Goal: Task Accomplishment & Management: Use online tool/utility

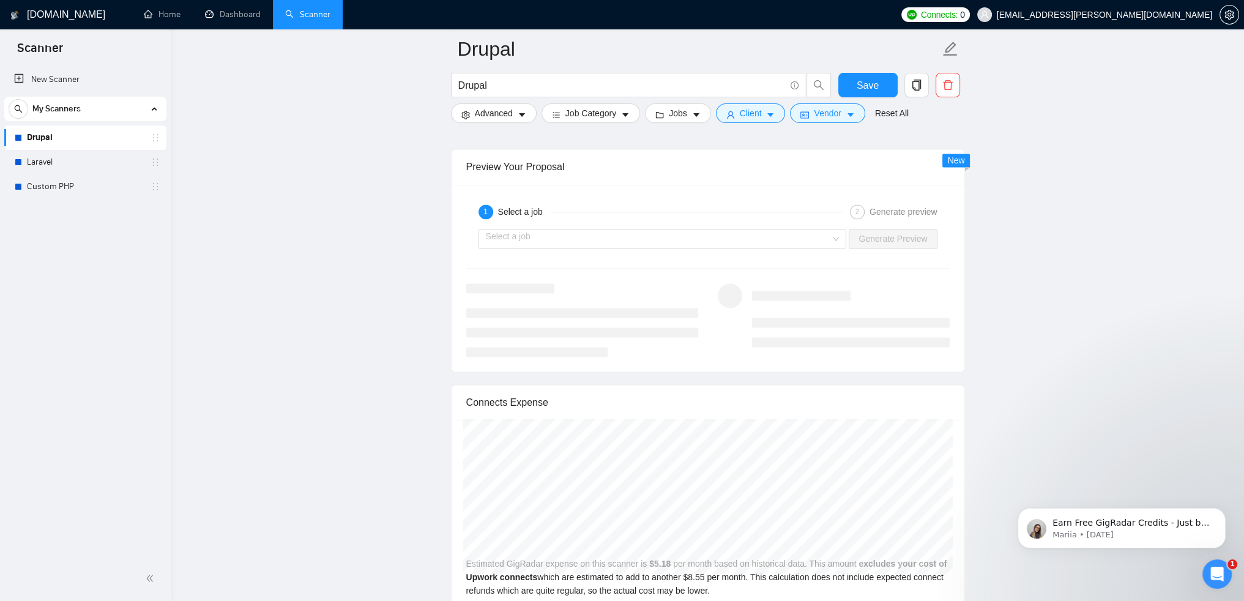
scroll to position [2246, 0]
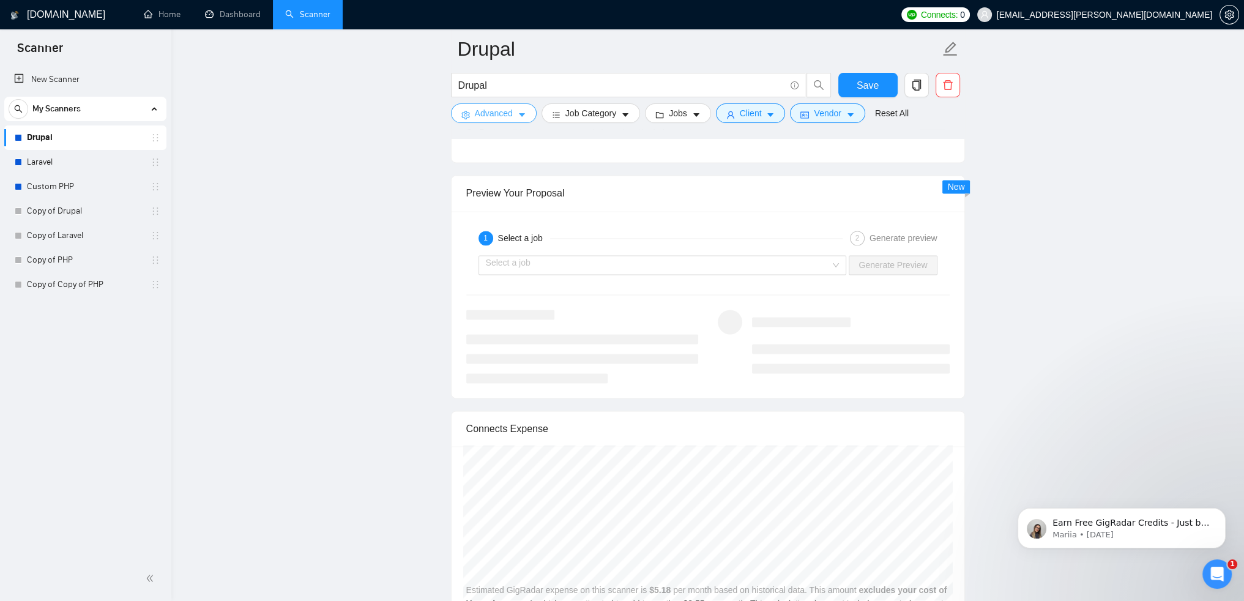
click at [513, 117] on span "Advanced" at bounding box center [494, 112] width 38 height 13
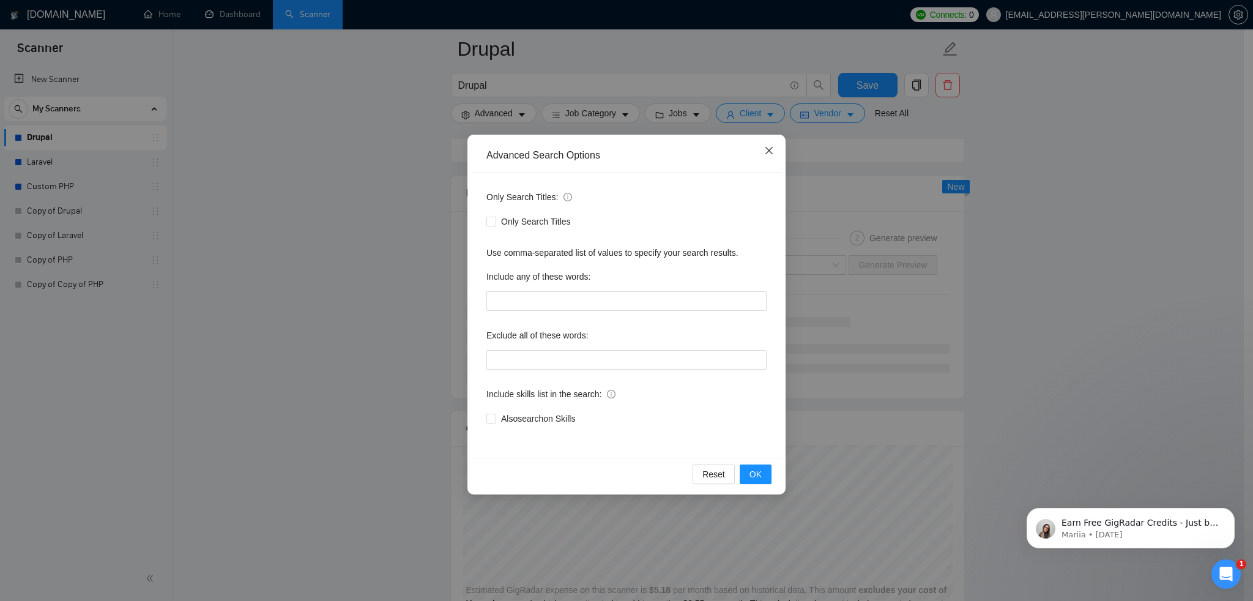
click at [759, 155] on span "Close" at bounding box center [769, 151] width 33 height 33
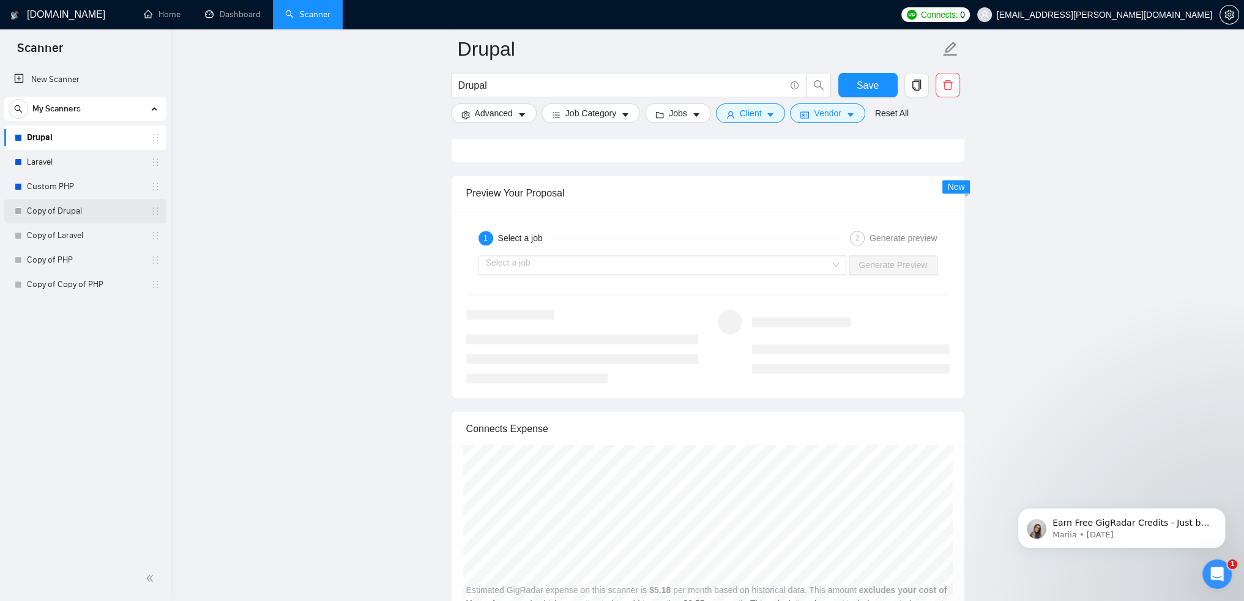
click at [68, 216] on link "Copy of Drupal" at bounding box center [85, 211] width 116 height 24
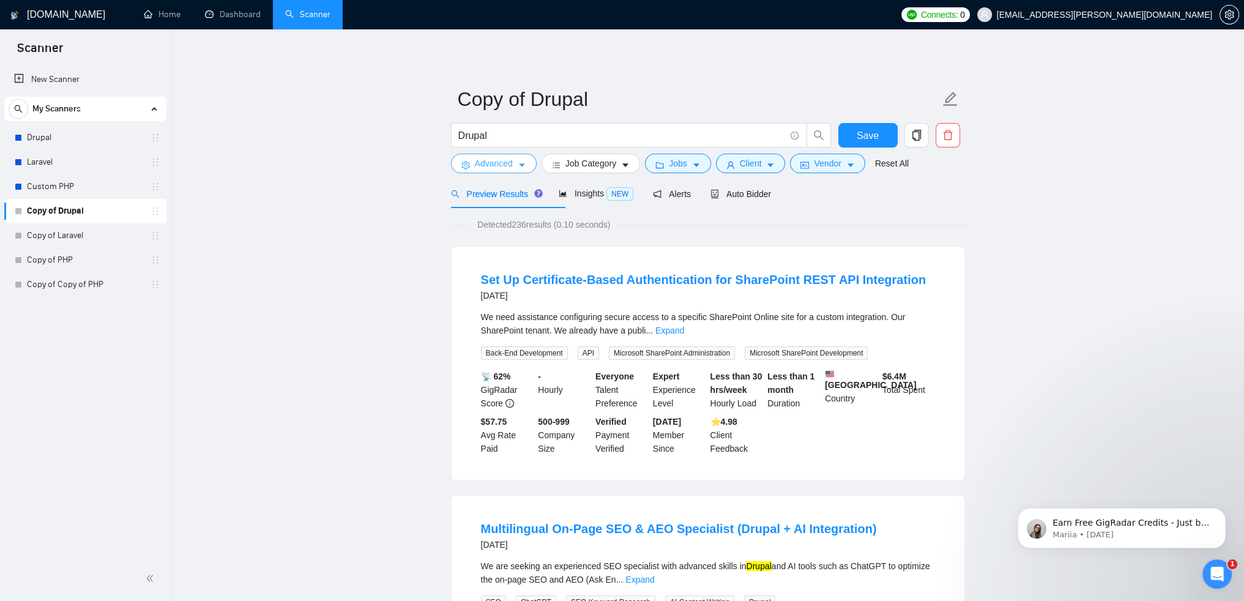
click at [532, 167] on button "Advanced" at bounding box center [494, 164] width 86 height 20
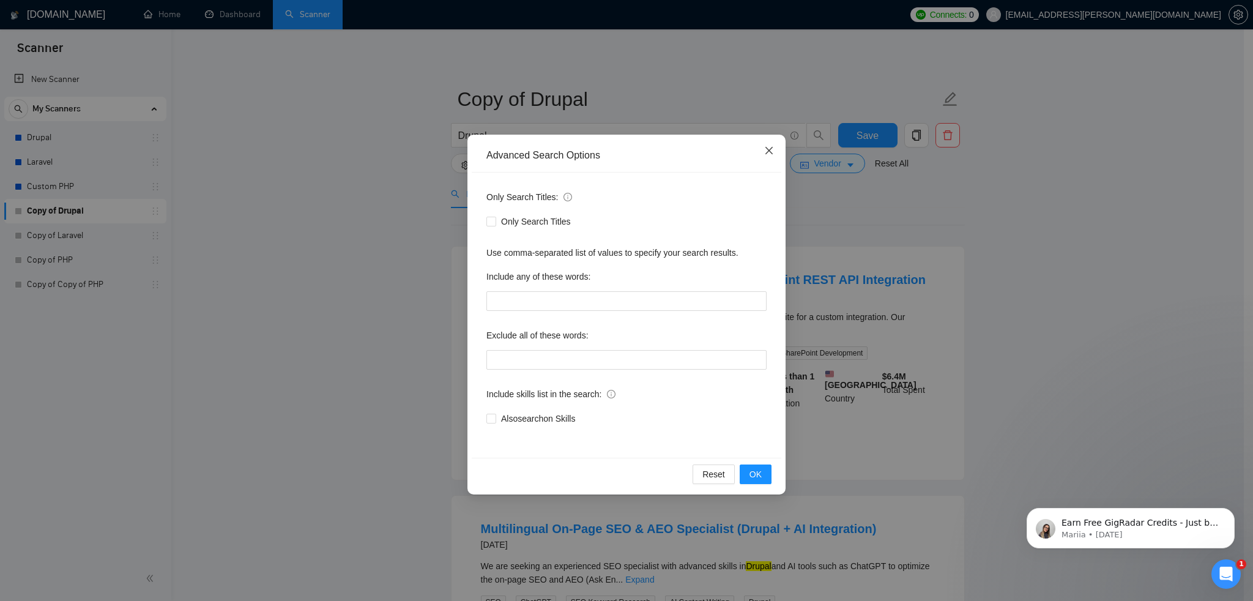
click at [769, 154] on icon "close" at bounding box center [769, 151] width 10 height 10
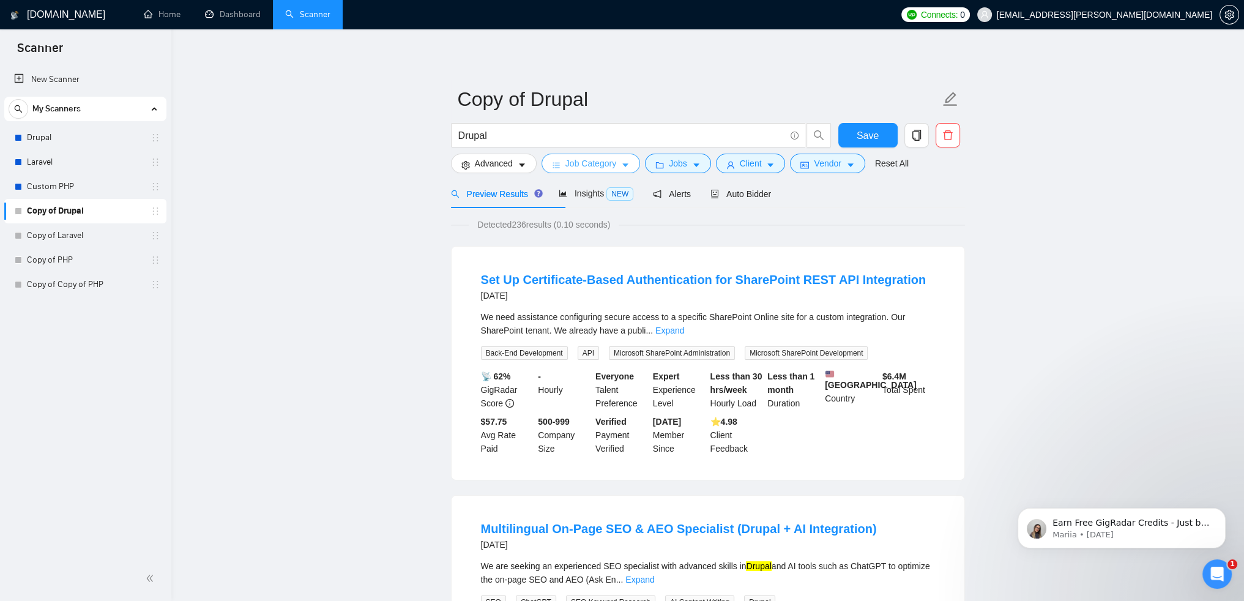
click at [616, 169] on span "Job Category" at bounding box center [590, 163] width 51 height 13
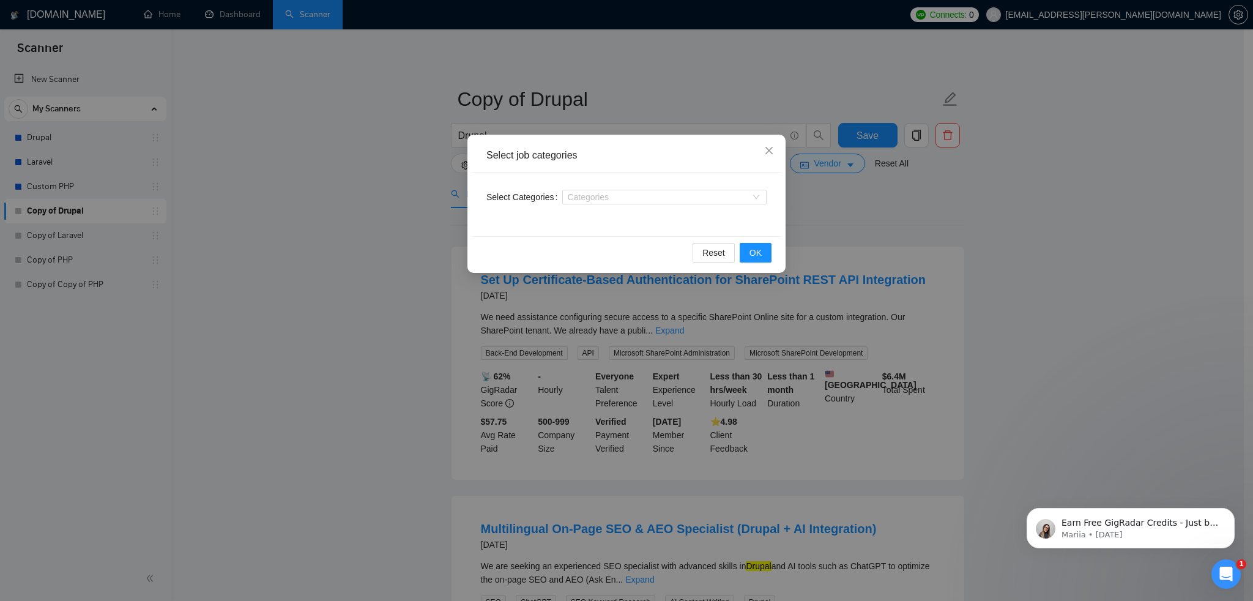
click at [445, 285] on div "Select job categories Select Categories Categories Reset OK" at bounding box center [626, 300] width 1253 height 601
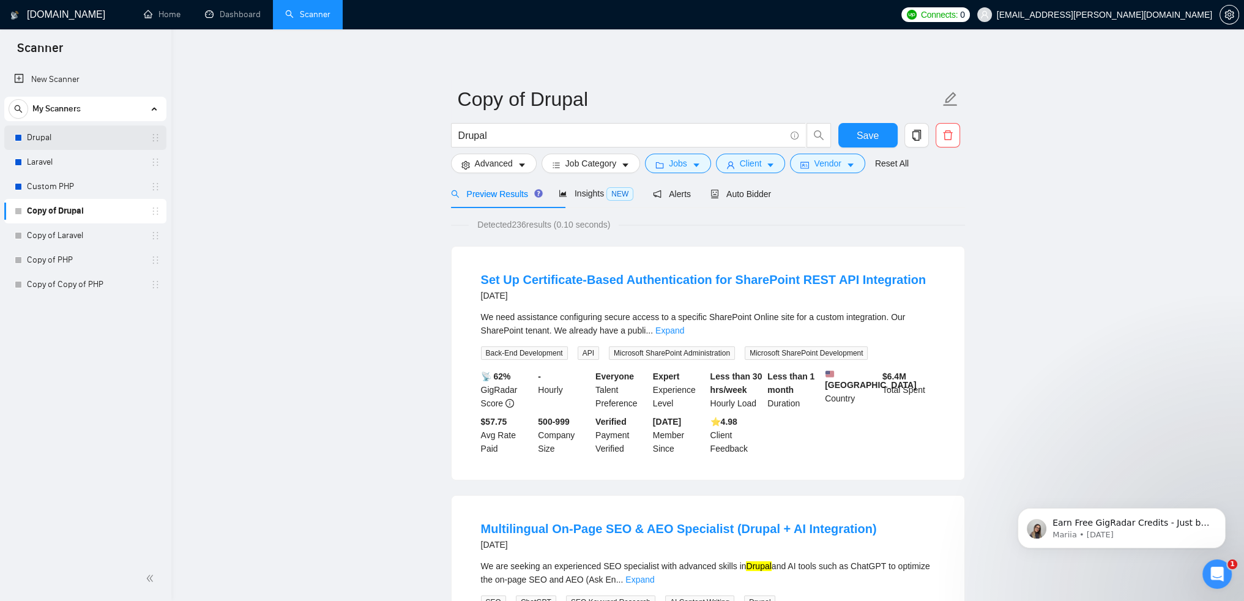
click at [51, 138] on link "Drupal" at bounding box center [85, 137] width 116 height 24
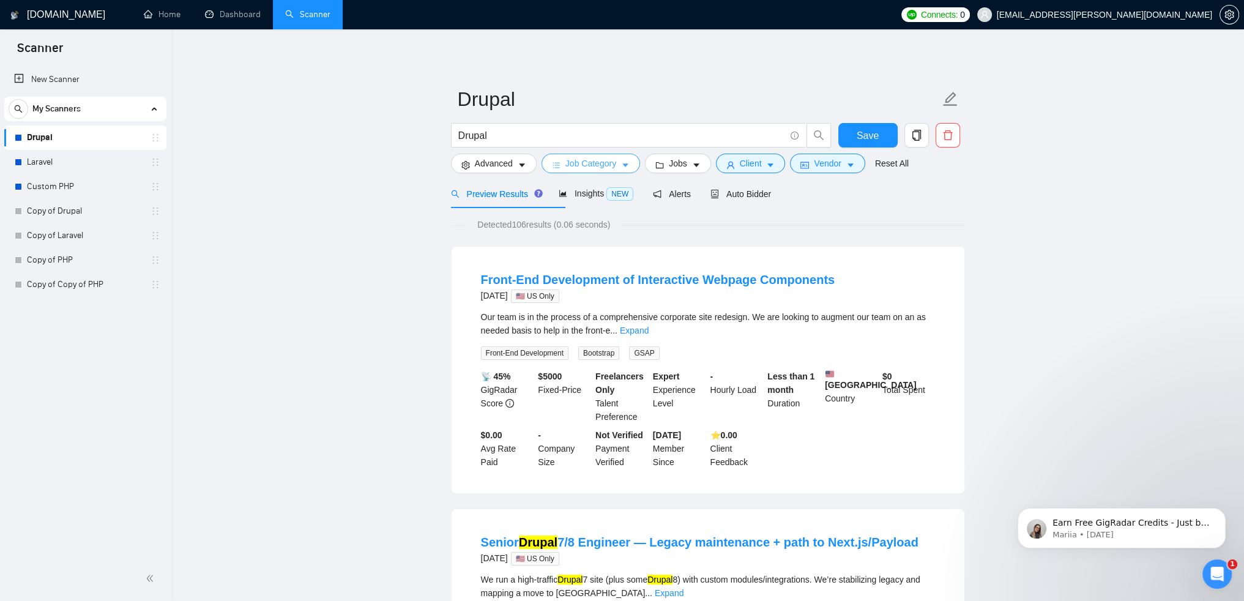
click at [616, 169] on span "Job Category" at bounding box center [590, 163] width 51 height 13
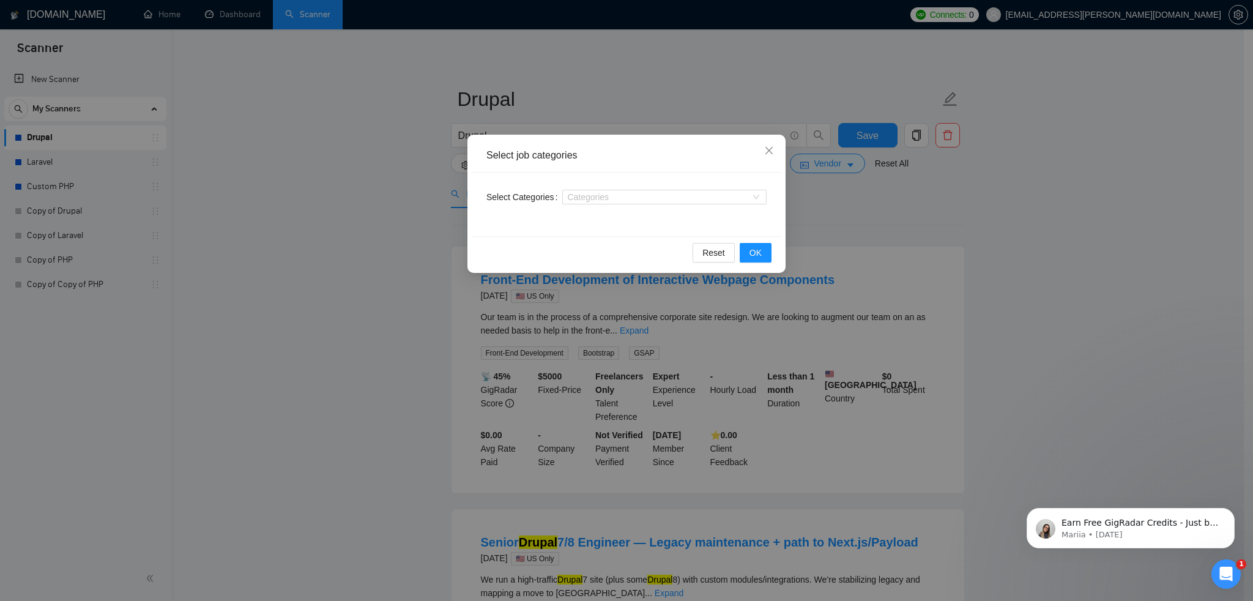
click at [150, 203] on div "Select job categories Select Categories Categories Reset OK" at bounding box center [626, 300] width 1253 height 601
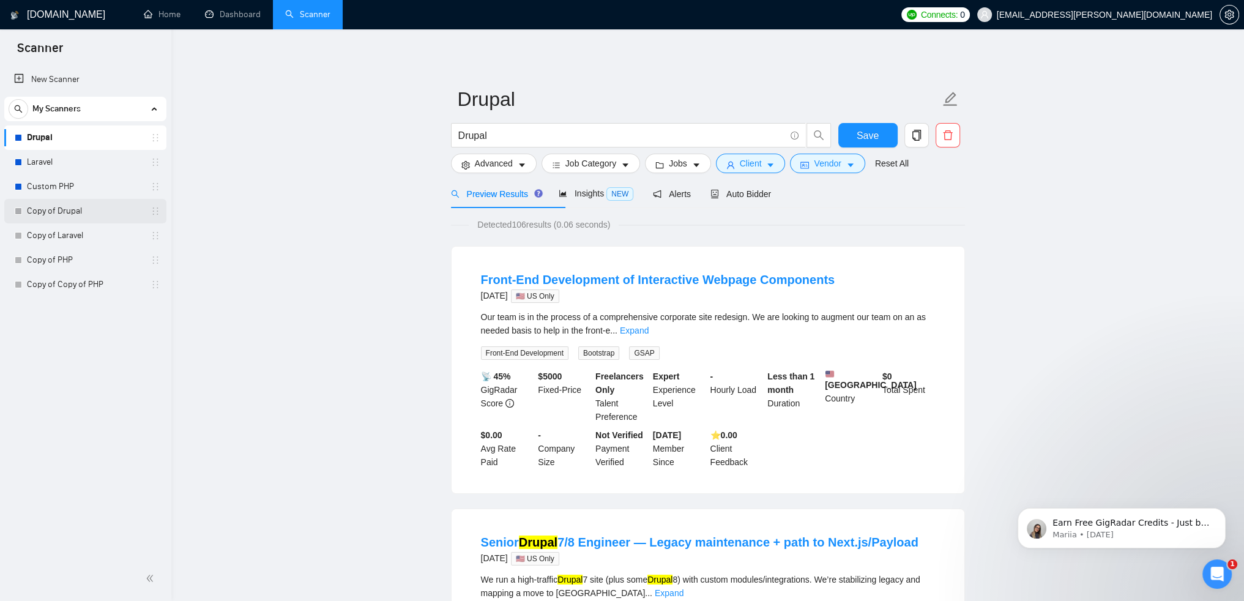
click at [84, 209] on link "Copy of Drupal" at bounding box center [85, 211] width 116 height 24
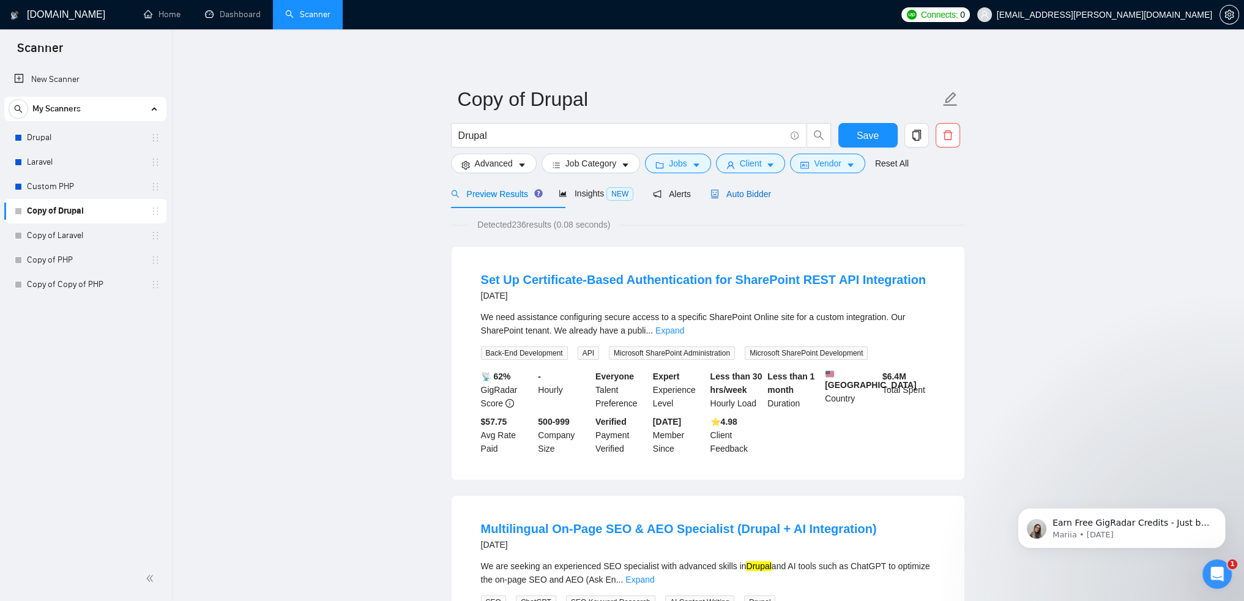
click at [771, 199] on span "Auto Bidder" at bounding box center [740, 194] width 61 height 10
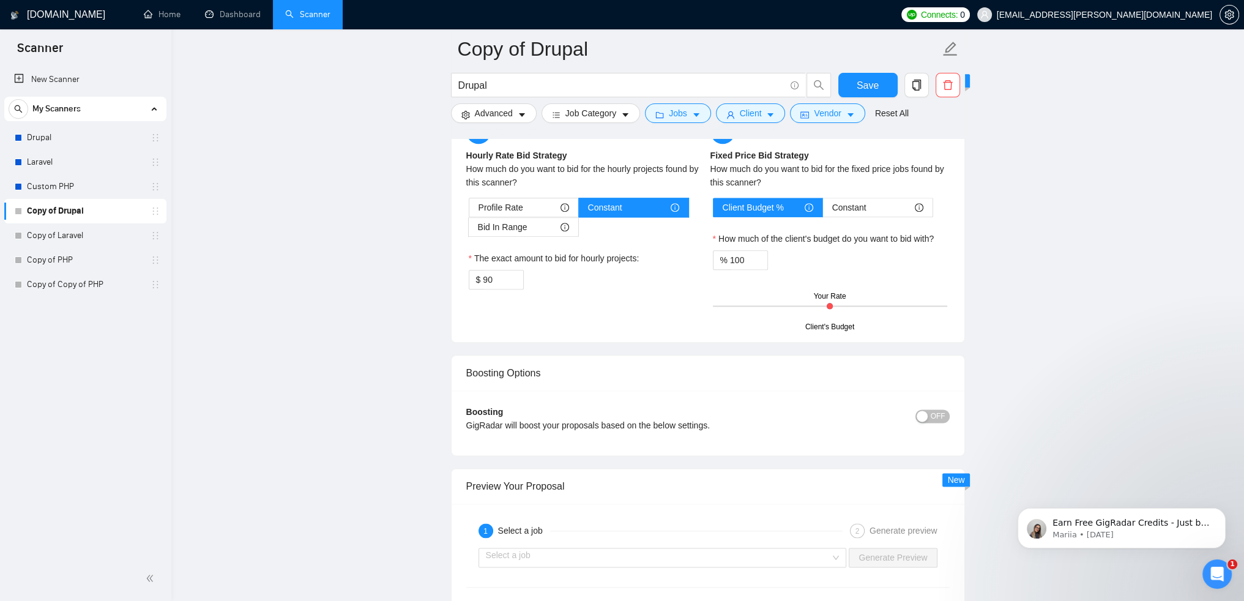
scroll to position [1983, 0]
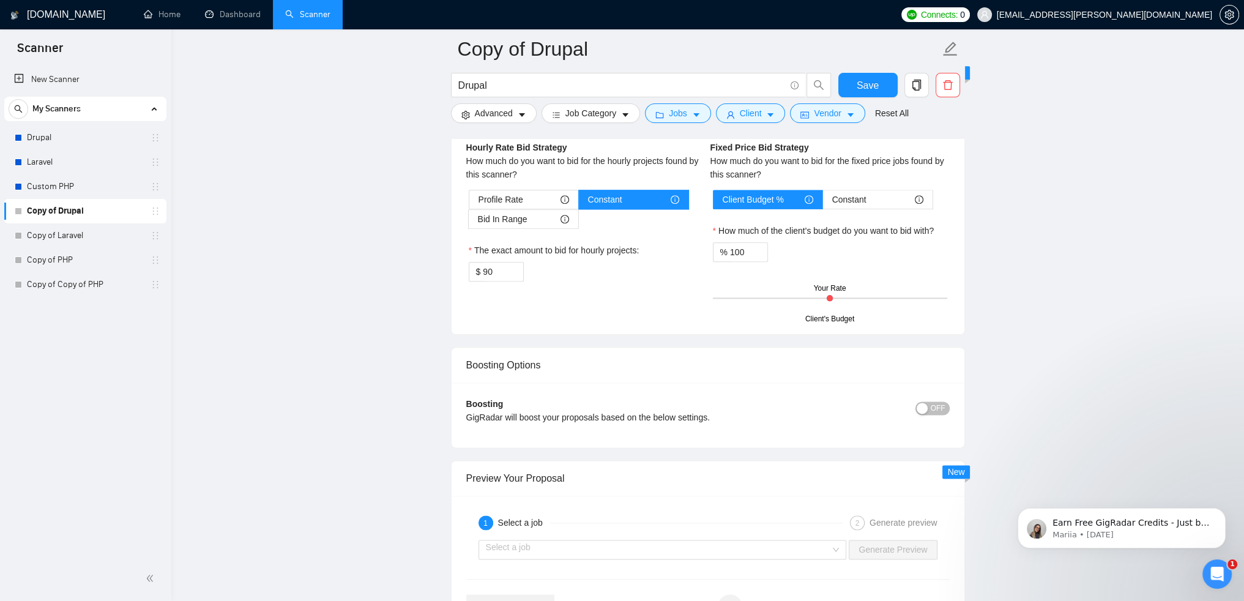
click at [584, 24] on link "Most frequent questions:" at bounding box center [538, 20] width 94 height 10
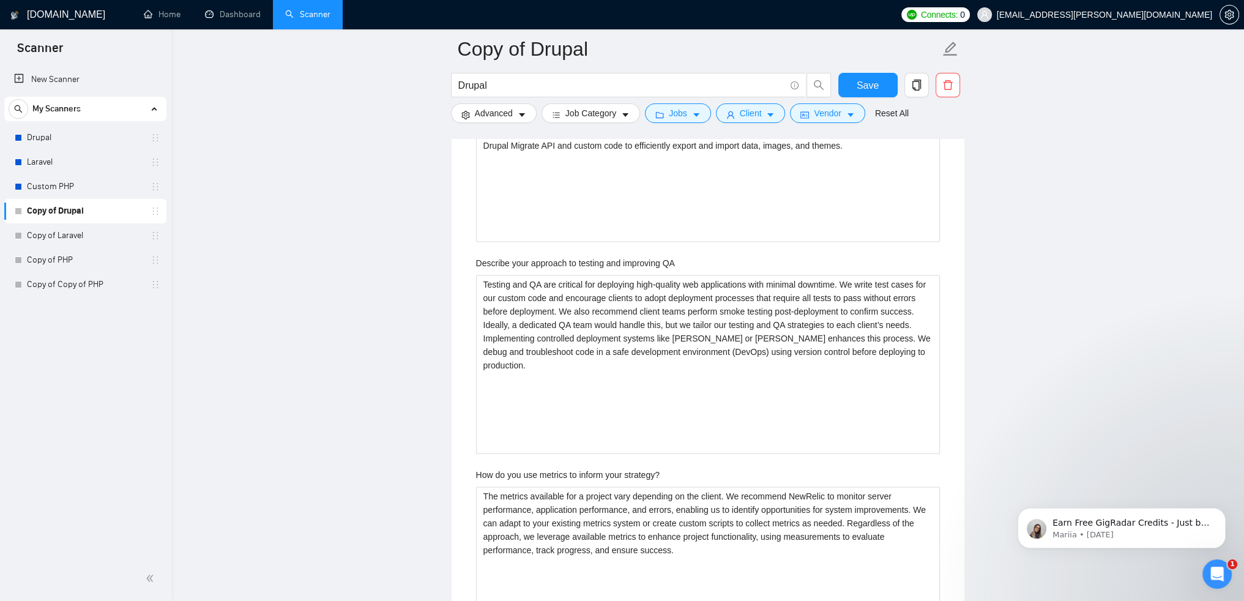
scroll to position [2129, 0]
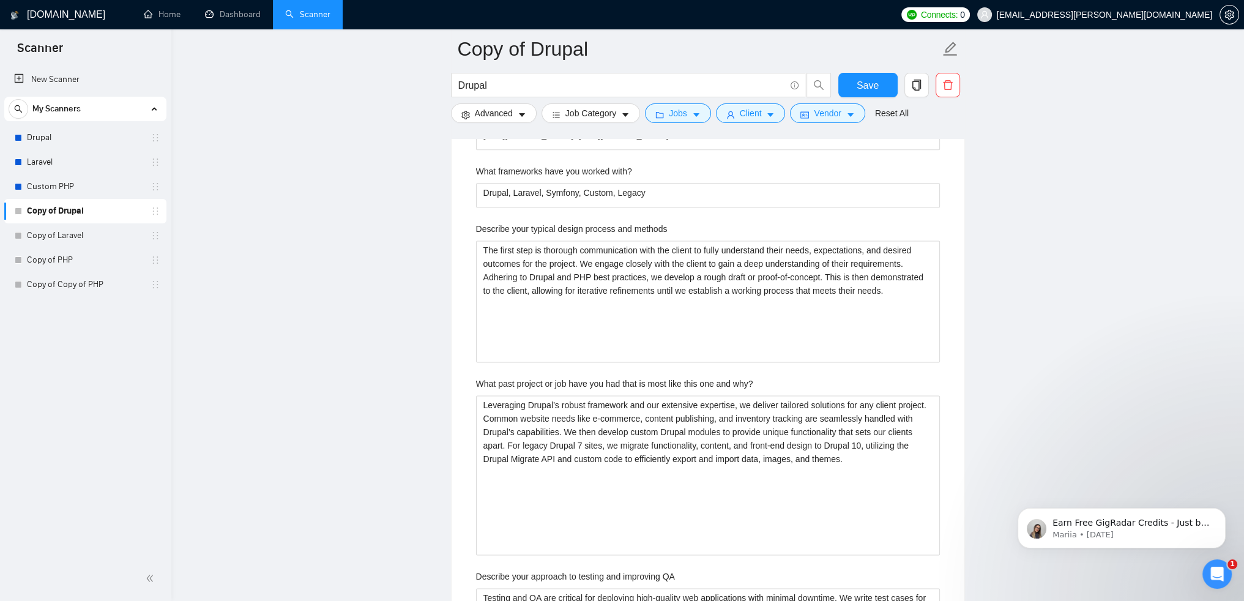
click at [399, 358] on main "Copy of Drupal Drupal Save Advanced Job Category Jobs Client Vendor Reset All P…" at bounding box center [707, 194] width 1033 height 4549
